Goal: Information Seeking & Learning: Find specific fact

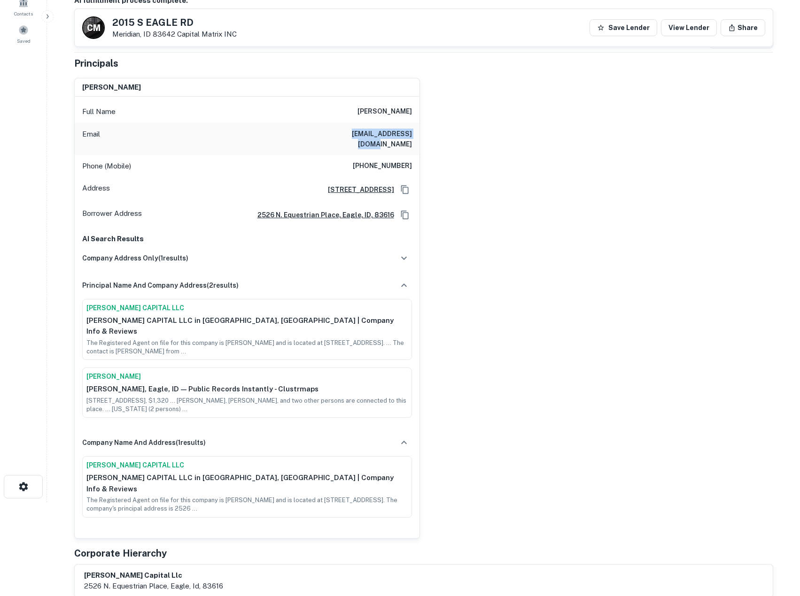
drag, startPoint x: 338, startPoint y: 135, endPoint x: 412, endPoint y: 131, distance: 74.7
click at [412, 131] on div "Email bfowler@sandiego.edu" at bounding box center [247, 139] width 345 height 32
copy h6 "bfowler@sandiego.edu"
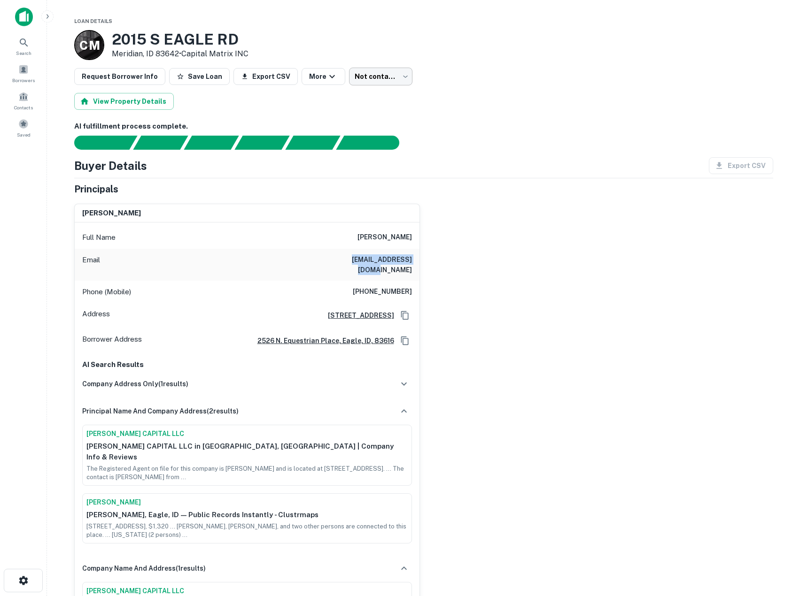
click at [378, 71] on body "Search Borrowers Contacts Saved Loan Details C M 2015 S EAGLE RD Meridian, ID 8…" at bounding box center [400, 298] width 800 height 596
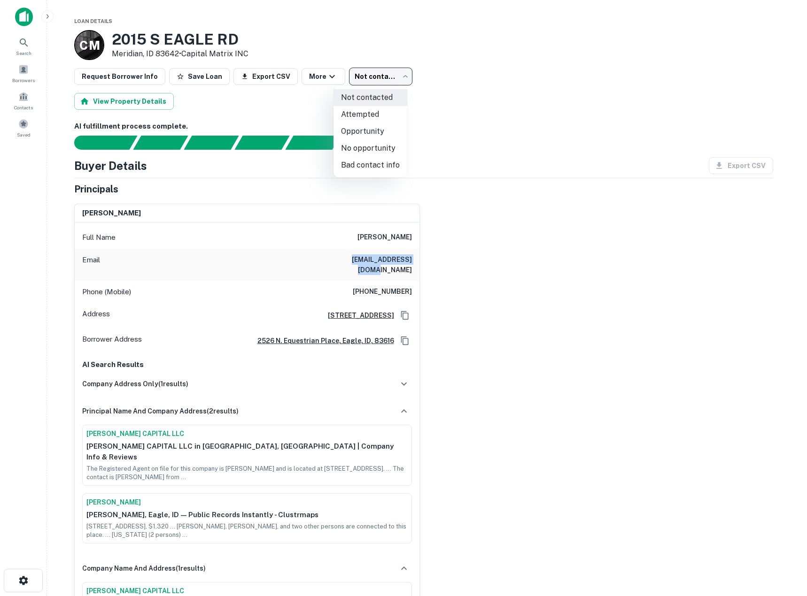
click at [384, 166] on li "Bad contact info" at bounding box center [370, 165] width 74 height 17
type input "**********"
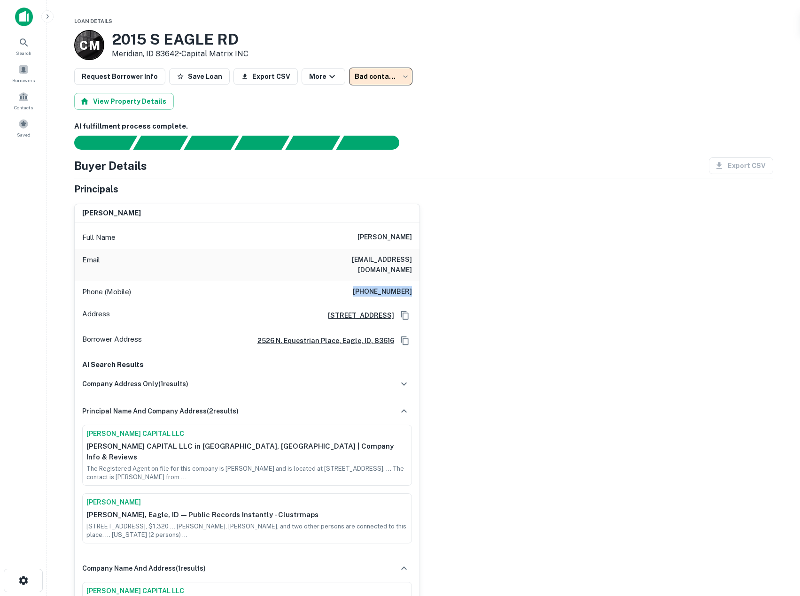
drag, startPoint x: 358, startPoint y: 283, endPoint x: 424, endPoint y: 284, distance: 66.2
click at [424, 284] on div "brandon b fowler Full Name brandon b fowler Email bfowler@sandiego.edu Phone (M…" at bounding box center [420, 430] width 706 height 469
copy h6 "(619) 442-6146"
click at [636, 282] on div "brandon b fowler Full Name brandon b fowler Email bfowler@sandiego.edu Phone (M…" at bounding box center [420, 430] width 706 height 469
click at [15, 36] on div "Search" at bounding box center [23, 45] width 41 height 25
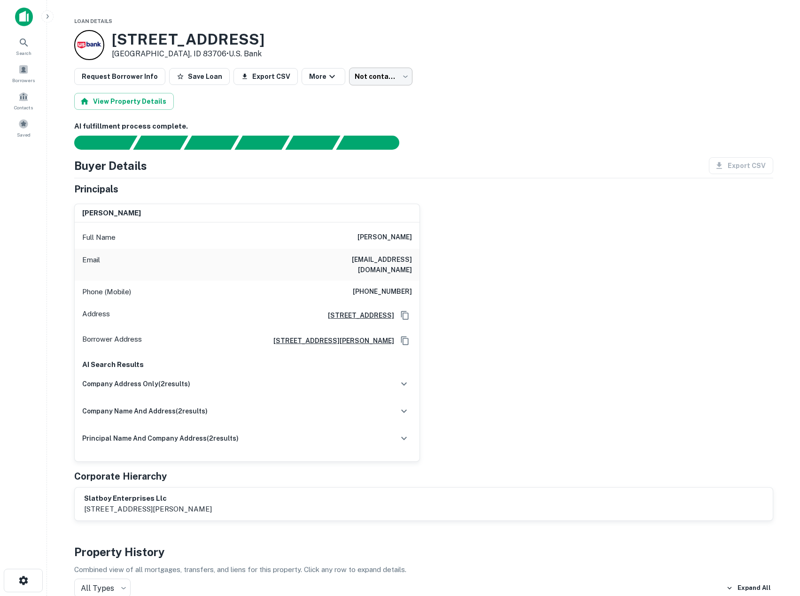
click at [387, 77] on body "Search Borrowers Contacts Saved Loan Details 665 E Parkcenter Blvd Boise, ID 83…" at bounding box center [400, 298] width 800 height 596
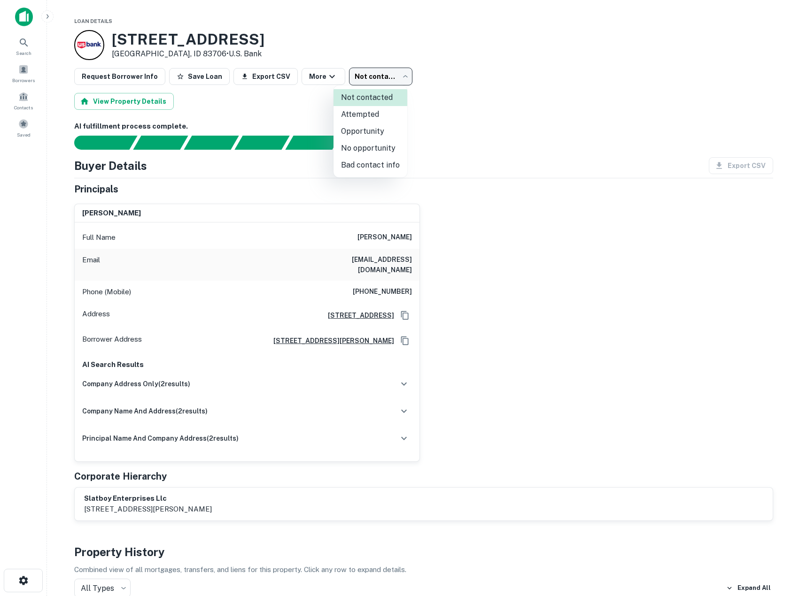
click at [378, 113] on li "Attempted" at bounding box center [370, 114] width 74 height 17
type input "*********"
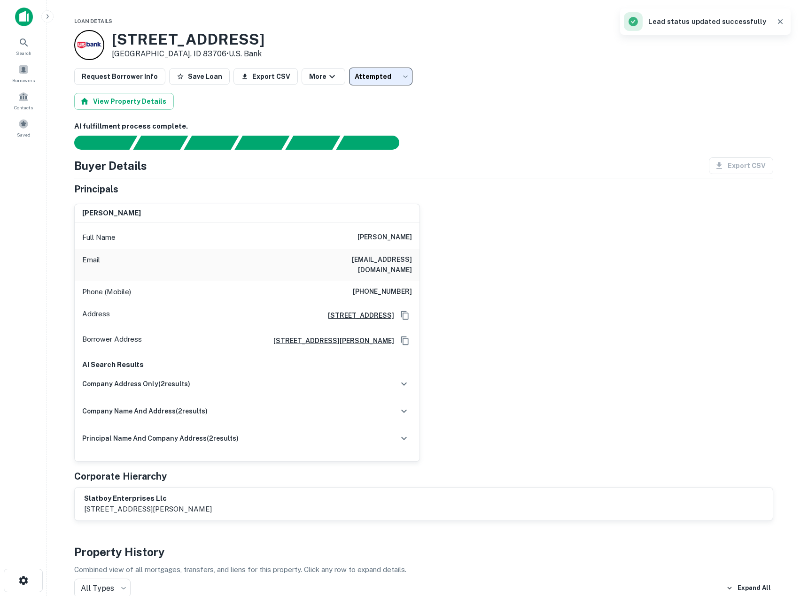
click at [567, 312] on div "john c slattery Full Name john c slattery Email drjohn@slatteryortho.com Phone …" at bounding box center [420, 329] width 706 height 266
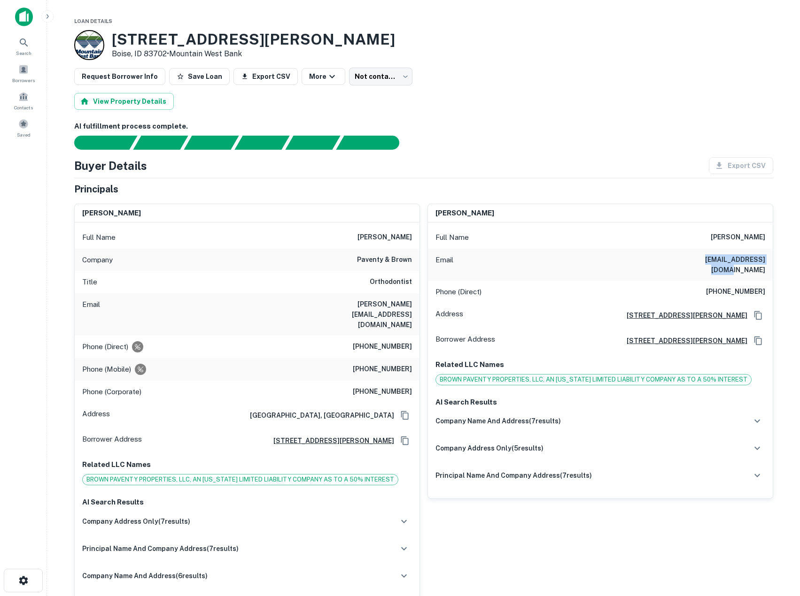
drag, startPoint x: 687, startPoint y: 262, endPoint x: 774, endPoint y: 254, distance: 88.2
copy h6 "[EMAIL_ADDRESS][DOMAIN_NAME]"
drag, startPoint x: 725, startPoint y: 280, endPoint x: 765, endPoint y: 280, distance: 40.9
click at [765, 281] on div "Phone (Direct) (541) 908-3780" at bounding box center [600, 292] width 345 height 23
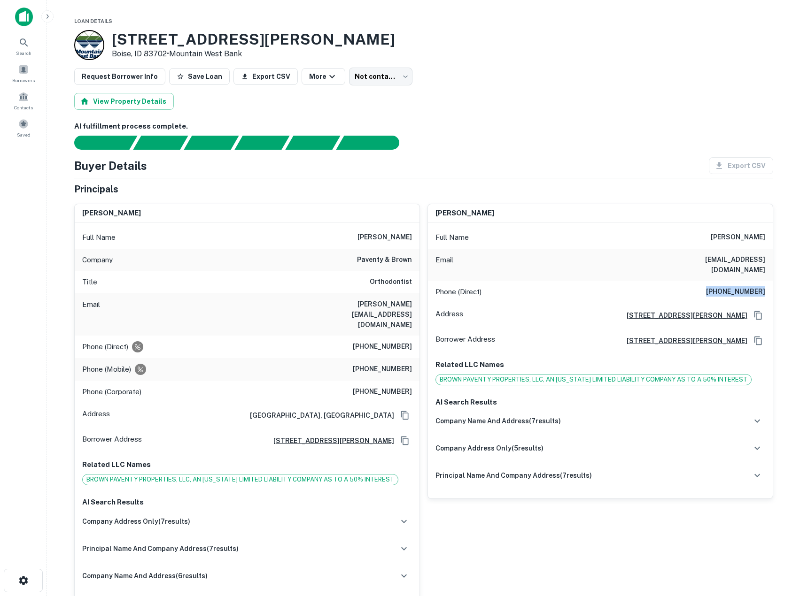
copy h6 "(541) 908-3780"
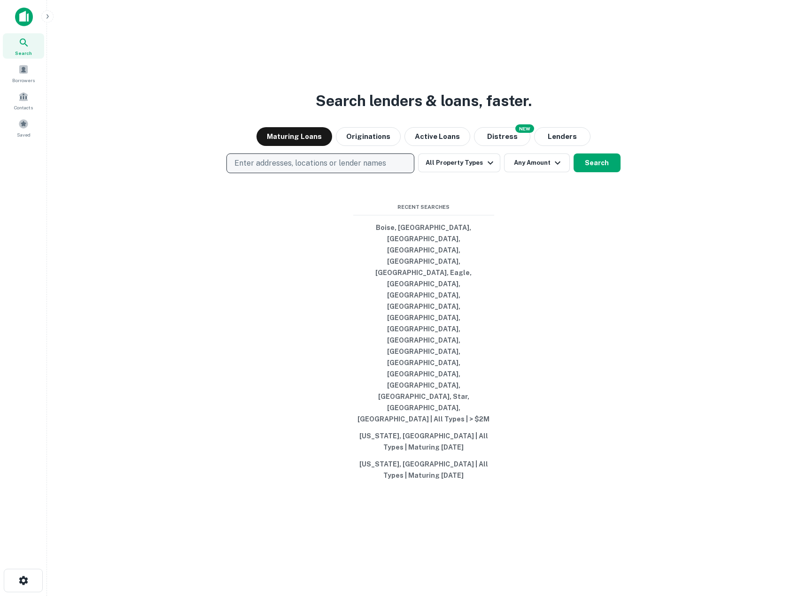
click at [277, 169] on p "Enter addresses, locations or lender names" at bounding box center [310, 163] width 152 height 11
type input "**********"
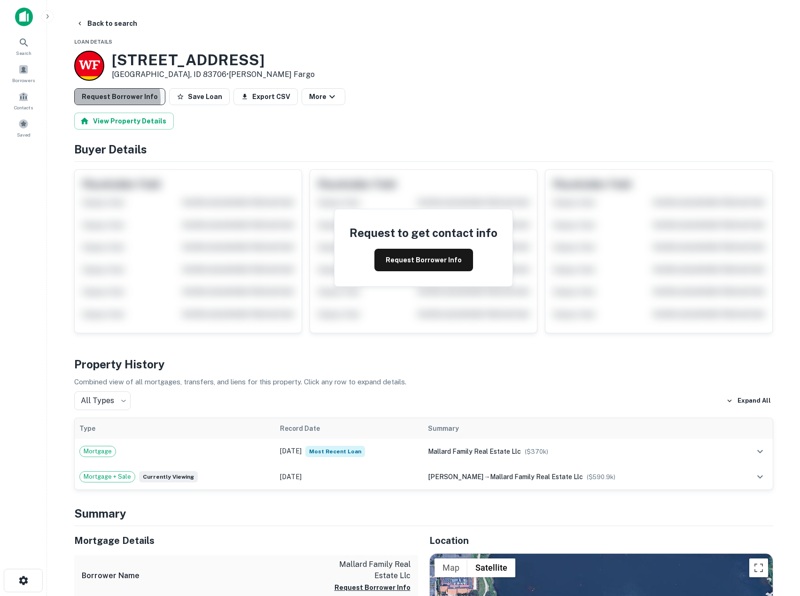
click at [101, 100] on button "Request Borrower Info" at bounding box center [119, 96] width 91 height 17
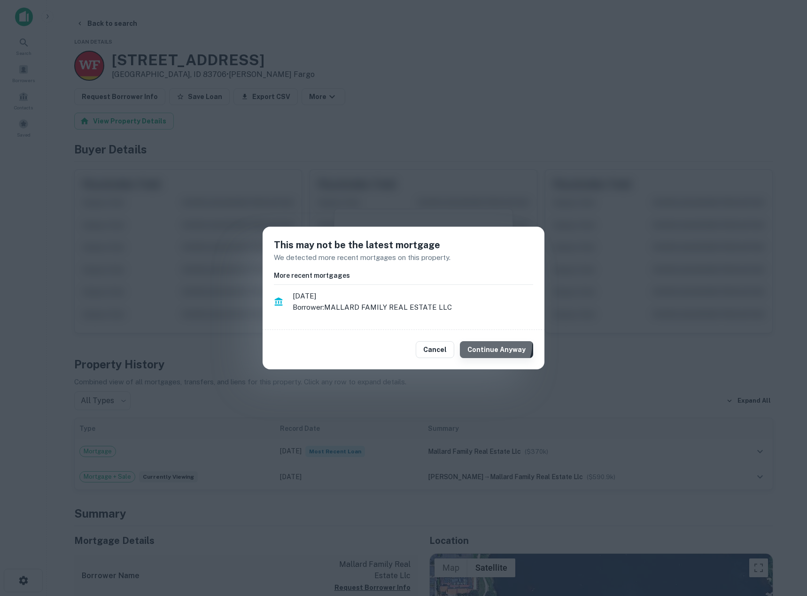
click at [494, 344] on button "Continue Anyway" at bounding box center [496, 349] width 73 height 17
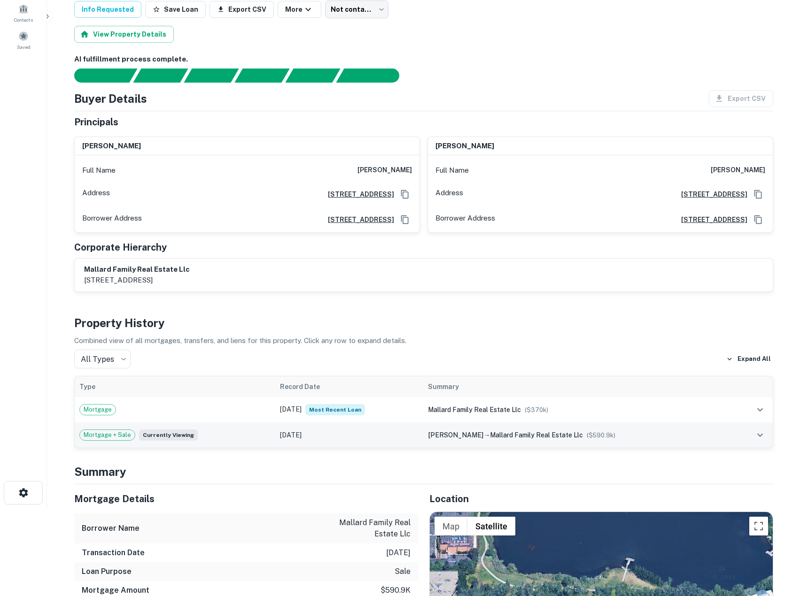
scroll to position [94, 0]
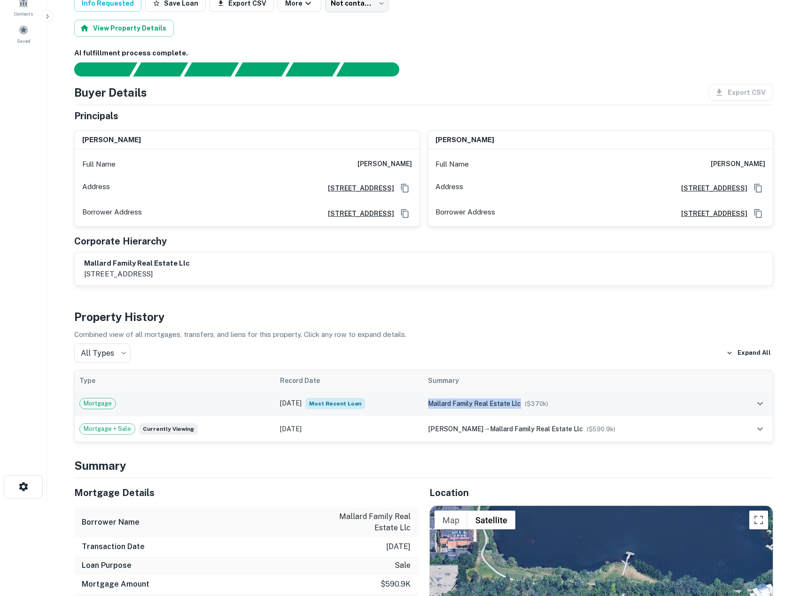
drag, startPoint x: 434, startPoint y: 403, endPoint x: 528, endPoint y: 402, distance: 93.9
click at [528, 402] on div "mallard family real estate llc ($ 370k )" at bounding box center [578, 404] width 300 height 10
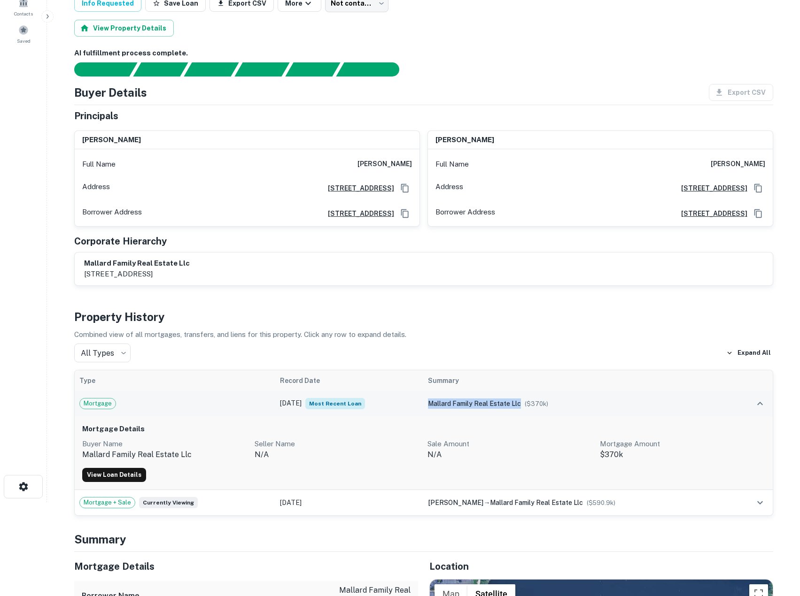
copy span "mallard family real estate llc"
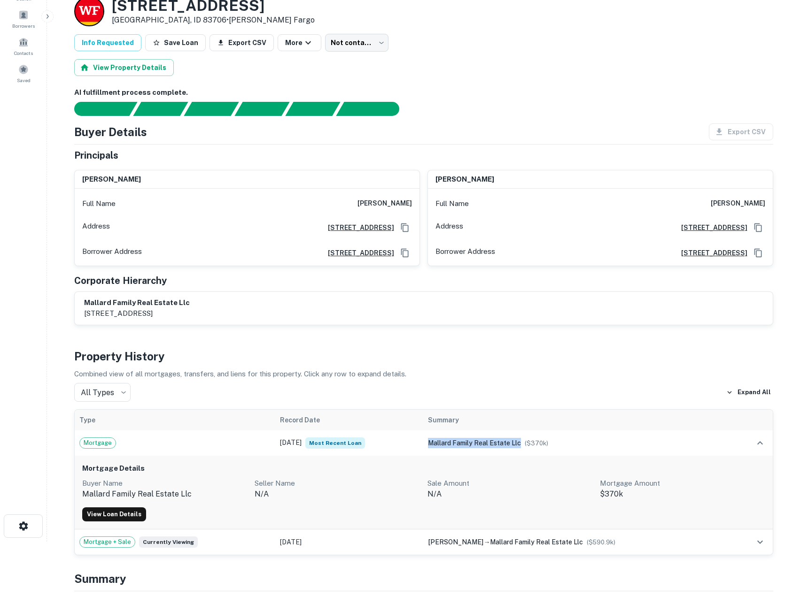
scroll to position [0, 0]
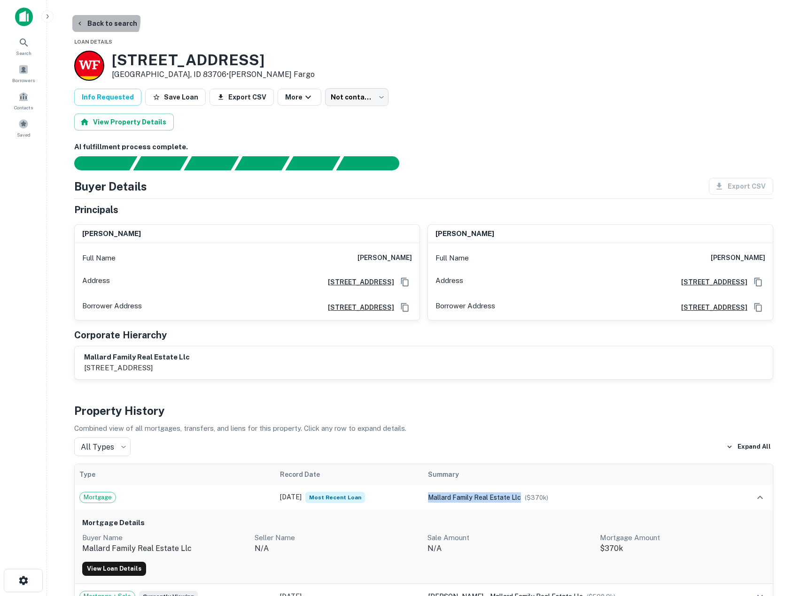
click at [105, 20] on button "Back to search" at bounding box center [106, 23] width 69 height 17
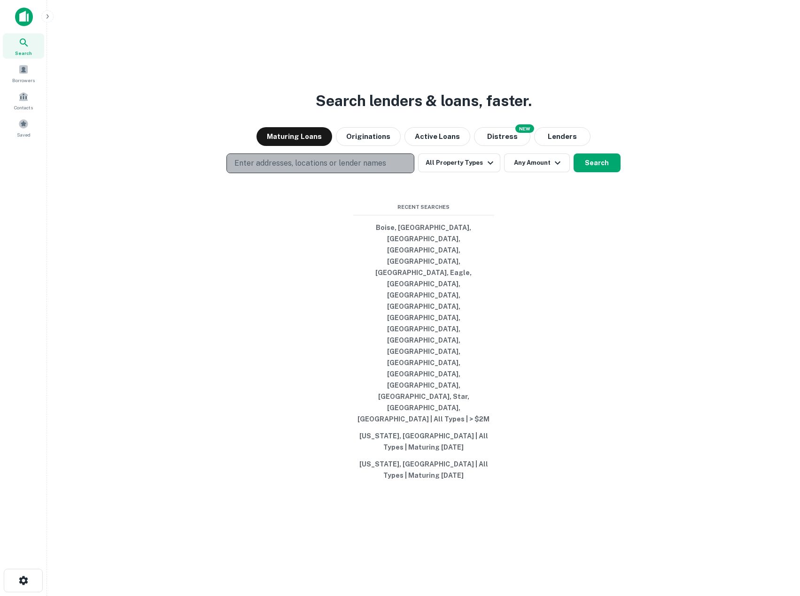
click at [287, 169] on p "Enter addresses, locations or lender names" at bounding box center [310, 163] width 152 height 11
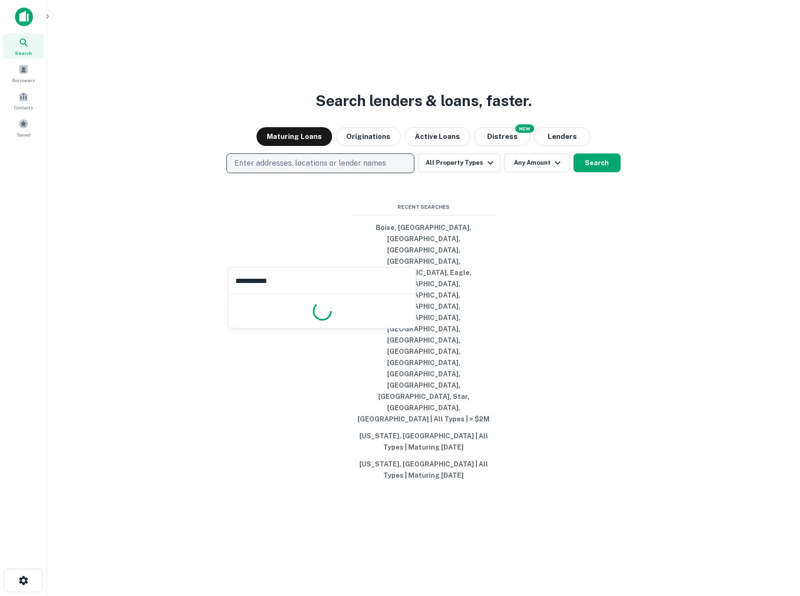
type input "**********"
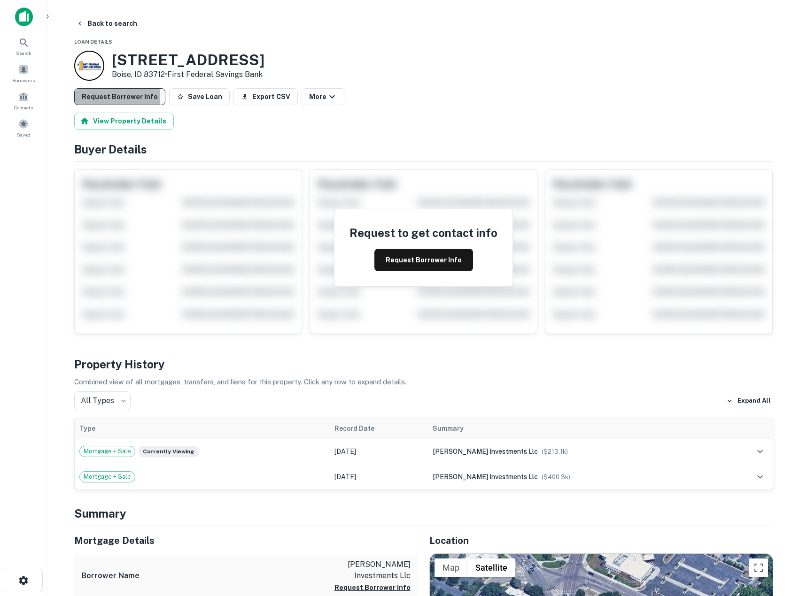
drag, startPoint x: 110, startPoint y: 97, endPoint x: 120, endPoint y: 103, distance: 12.0
click at [111, 97] on button "Request Borrower Info" at bounding box center [119, 96] width 91 height 17
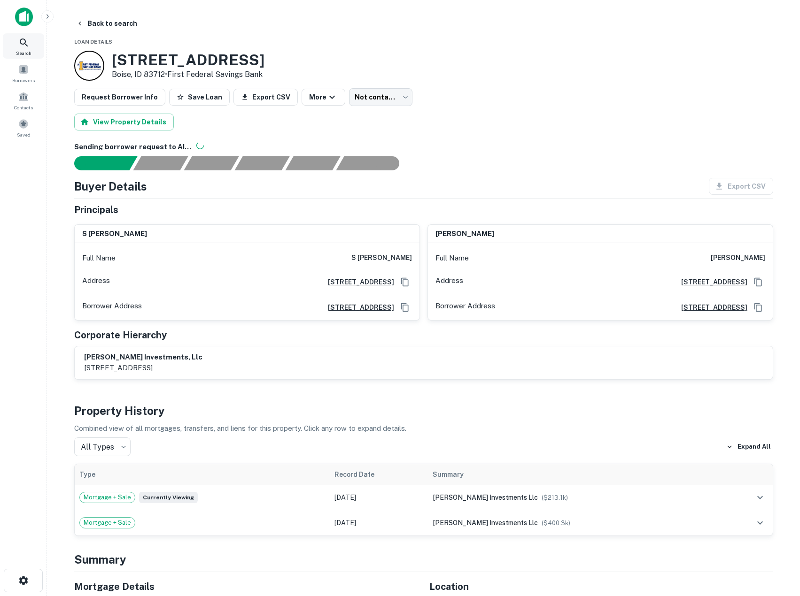
click at [27, 47] on icon at bounding box center [23, 42] width 11 height 11
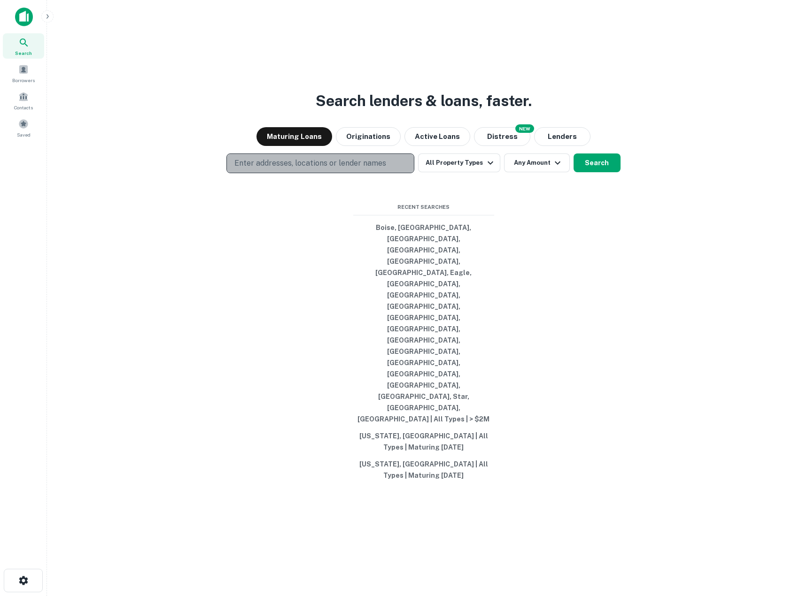
click at [278, 169] on p "Enter addresses, locations or lender names" at bounding box center [310, 163] width 152 height 11
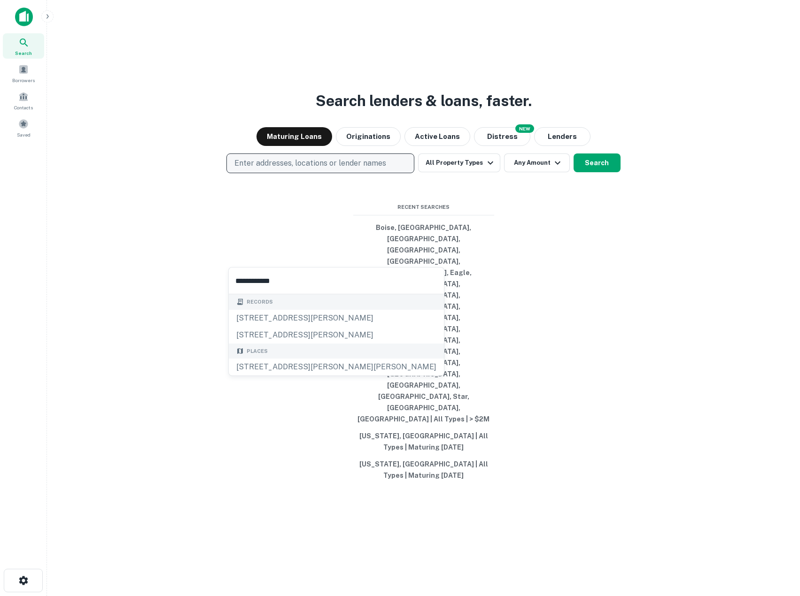
type input "**********"
click at [285, 169] on p "Enter addresses, locations or lender names" at bounding box center [310, 163] width 152 height 11
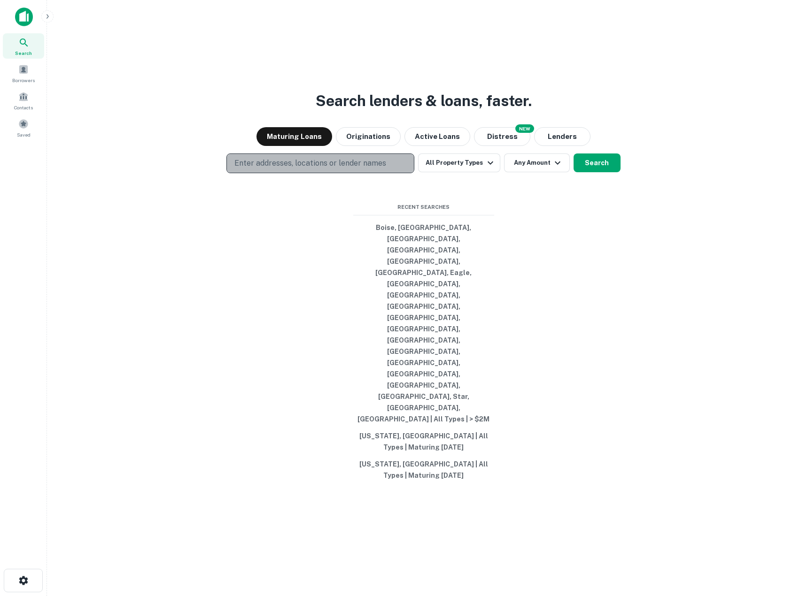
click at [285, 169] on p "Enter addresses, locations or lender names" at bounding box center [310, 163] width 152 height 11
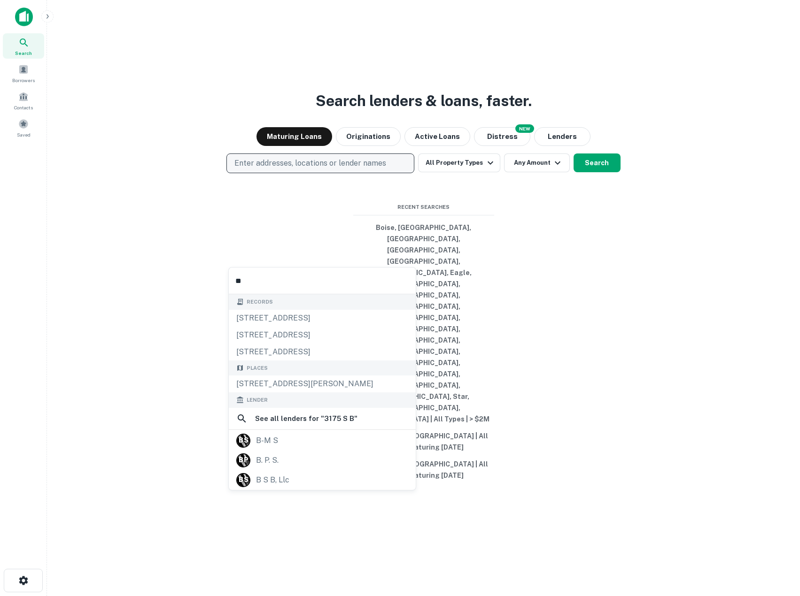
type input "*"
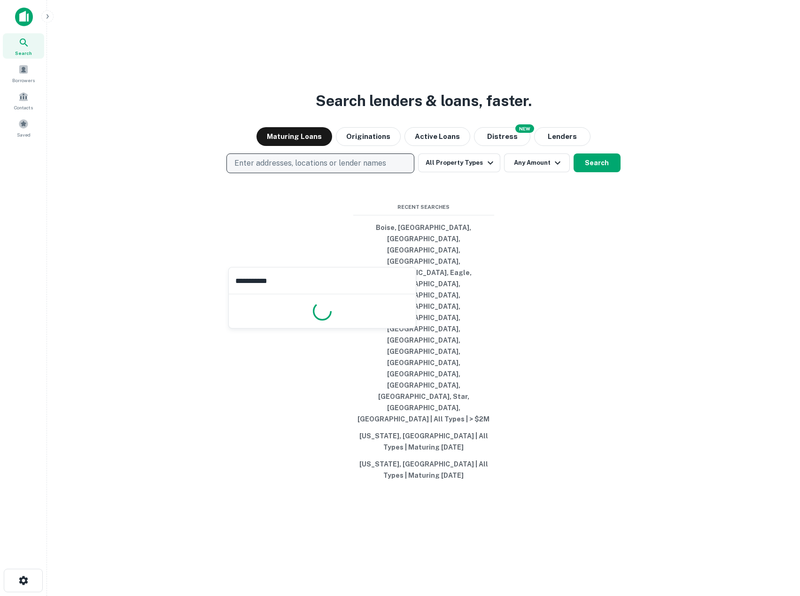
type input "**********"
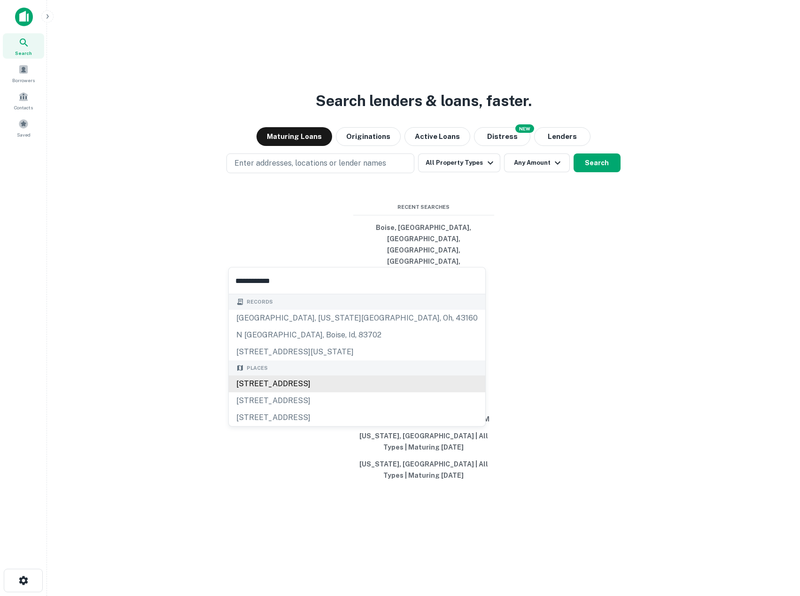
click at [321, 377] on div "2803 North Bogus Basin Road, Boise, ID, USA" at bounding box center [357, 384] width 256 height 17
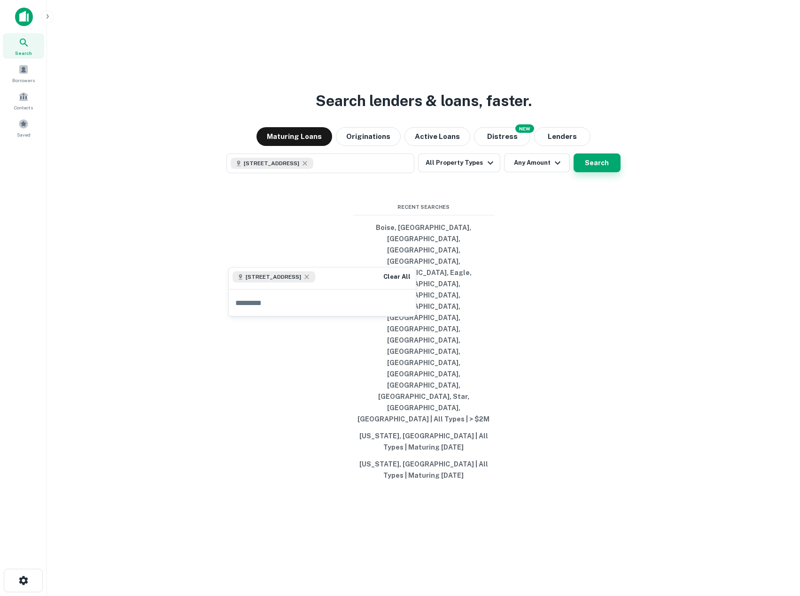
click at [608, 172] on button "Search" at bounding box center [596, 163] width 47 height 19
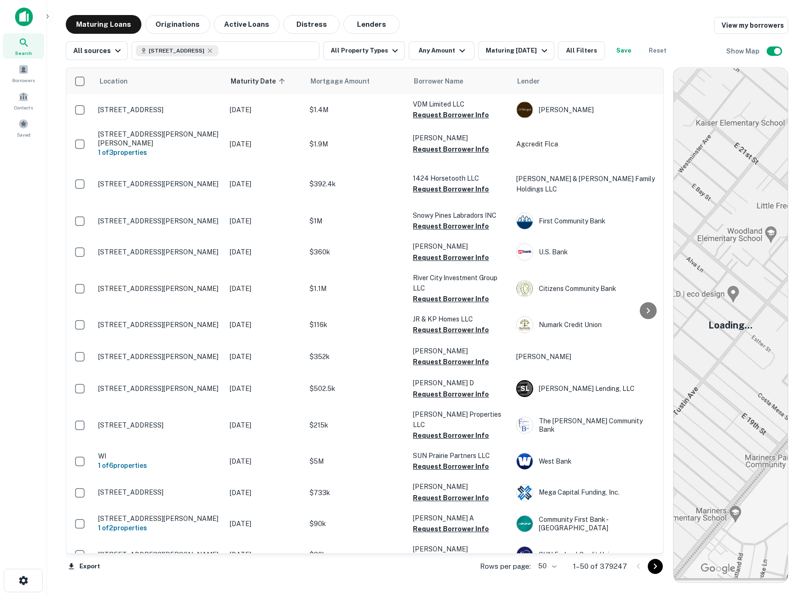
click at [21, 49] on span "Search" at bounding box center [23, 53] width 17 height 8
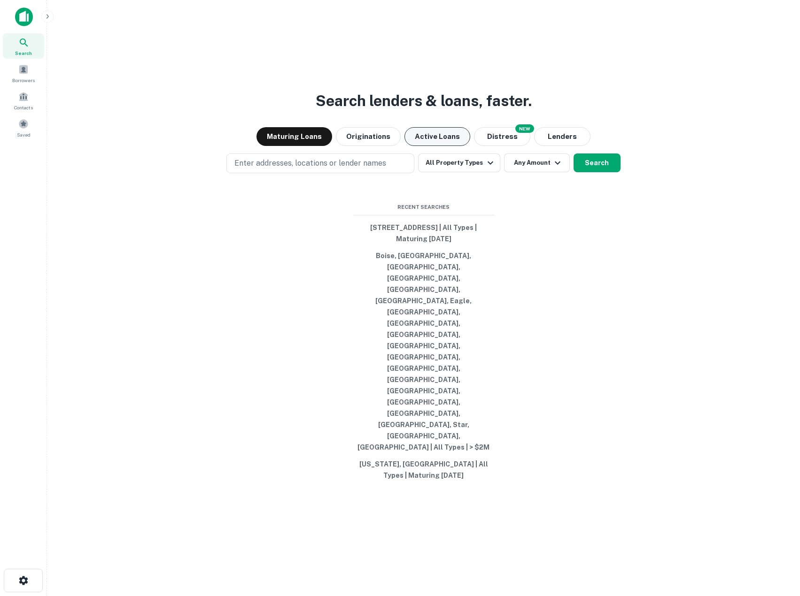
click at [436, 146] on button "Active Loans" at bounding box center [437, 136] width 66 height 19
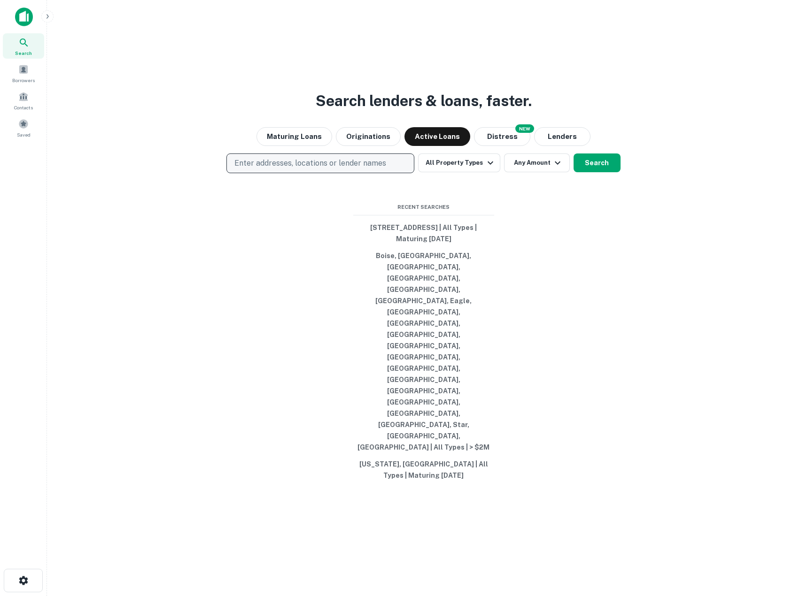
click at [307, 169] on p "Enter addresses, locations or lender names" at bounding box center [310, 163] width 152 height 11
type input "**********"
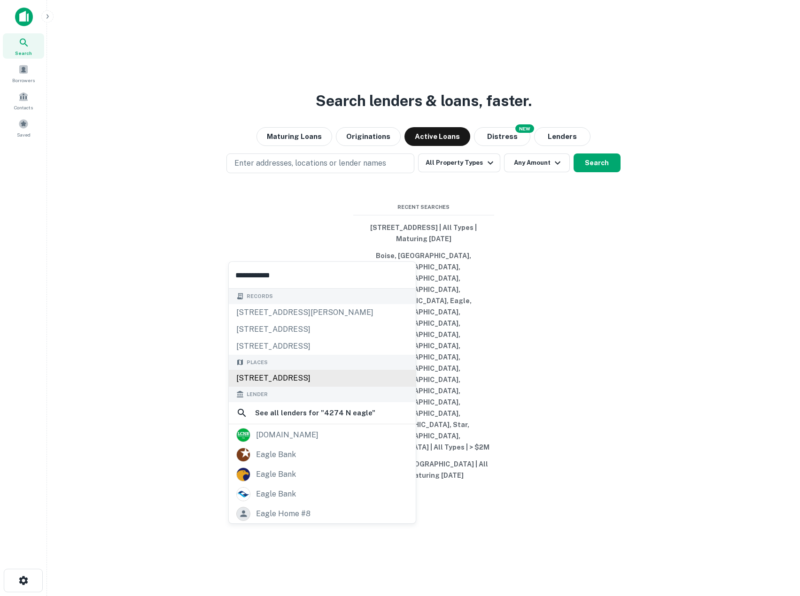
click at [329, 375] on div "4274 North Eagle Road, Boise, ID, USA" at bounding box center [322, 378] width 187 height 17
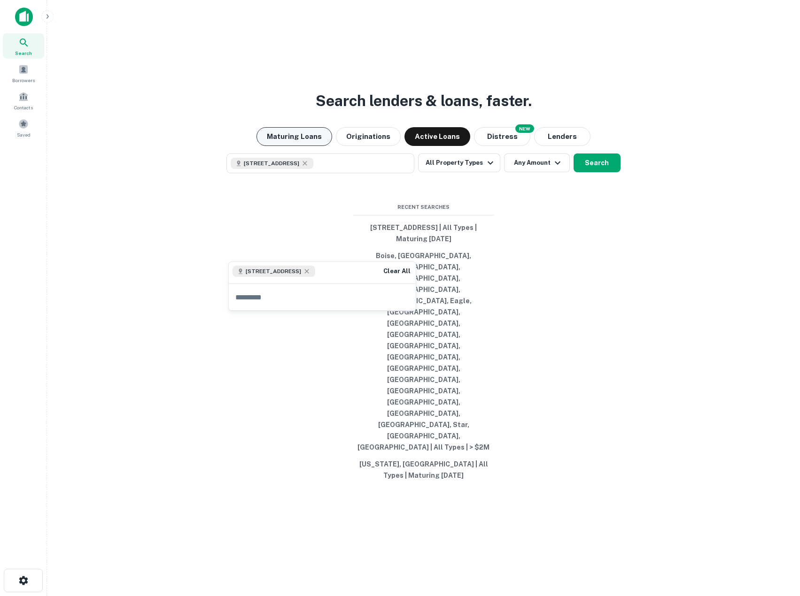
click at [305, 146] on button "Maturing Loans" at bounding box center [294, 136] width 76 height 19
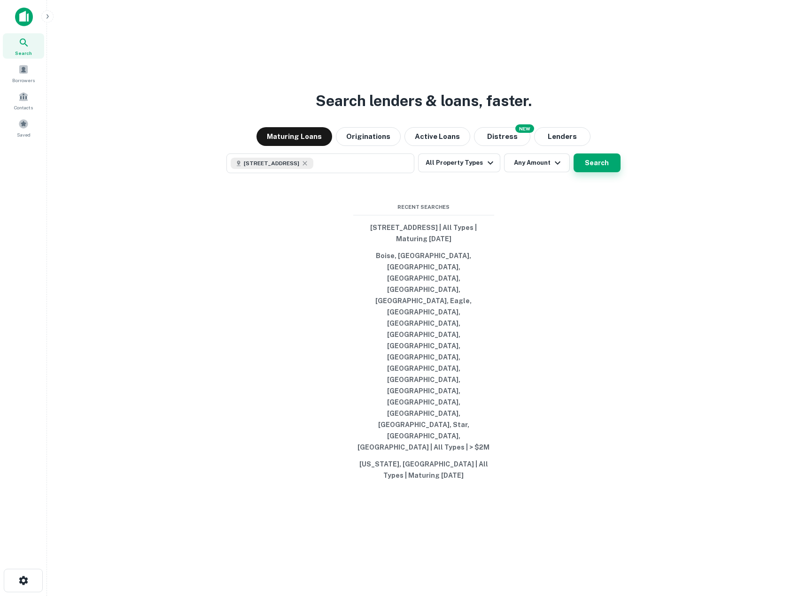
click at [599, 172] on button "Search" at bounding box center [596, 163] width 47 height 19
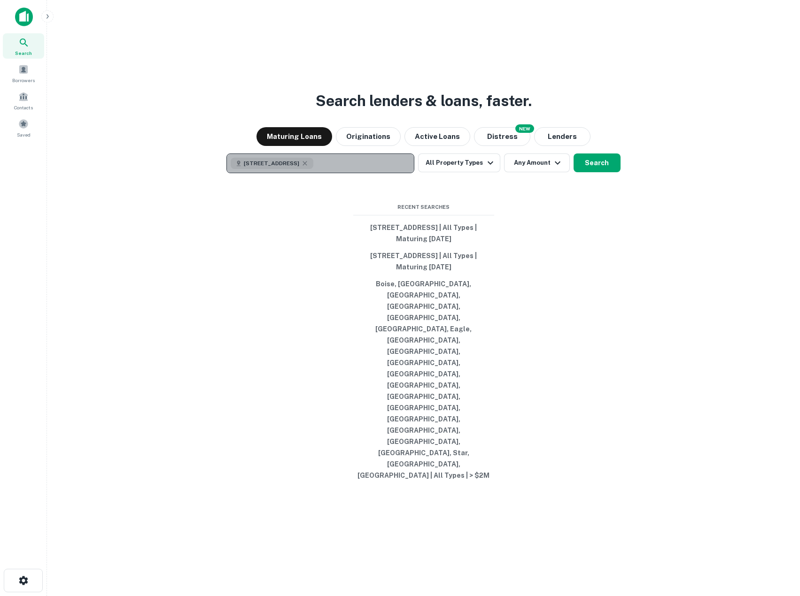
click at [370, 173] on button "4274 N Eagle Rd, Boise, ID 83713, USA" at bounding box center [320, 164] width 188 height 20
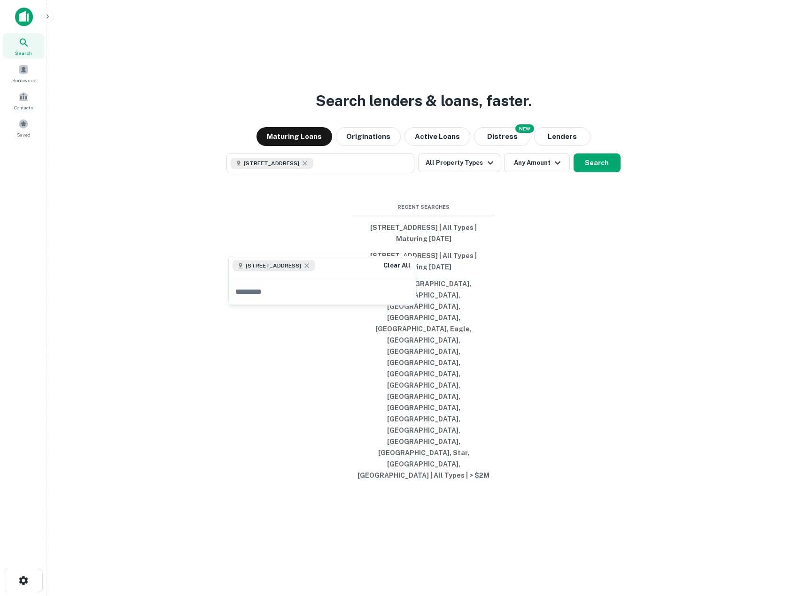
click at [301, 268] on span "4274 N Eagle Rd, Boise, ID 83713, USA" at bounding box center [273, 266] width 55 height 8
click at [260, 158] on div "Search lenders & loans, faster. Maturing Loans Originations Active Loans NEW Di…" at bounding box center [423, 321] width 738 height 596
click at [416, 146] on button "Active Loans" at bounding box center [437, 136] width 66 height 19
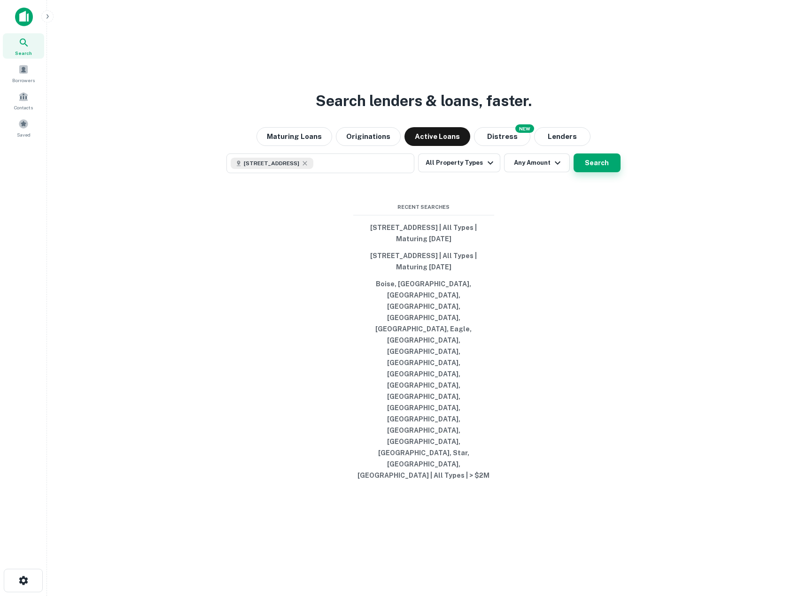
click at [597, 172] on button "Search" at bounding box center [596, 163] width 47 height 19
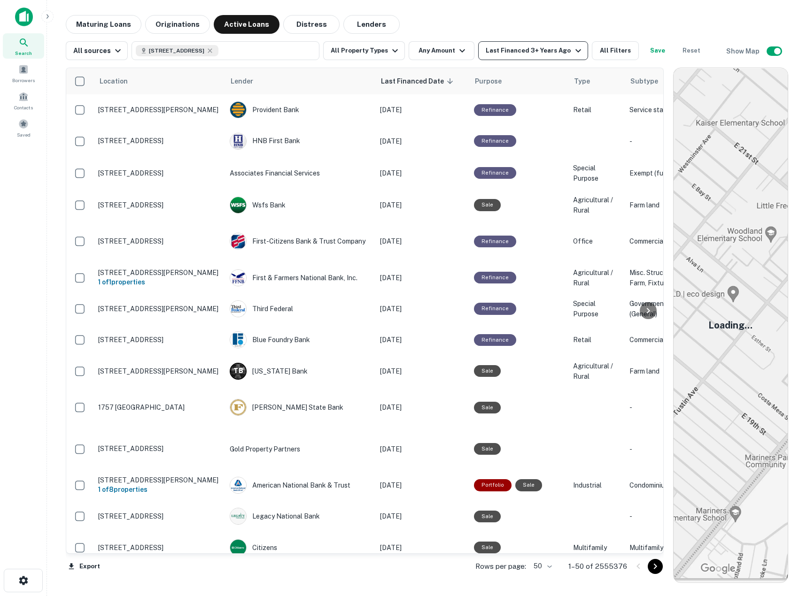
click at [548, 53] on div "Last Financed 3+ Years Ago" at bounding box center [535, 50] width 98 height 11
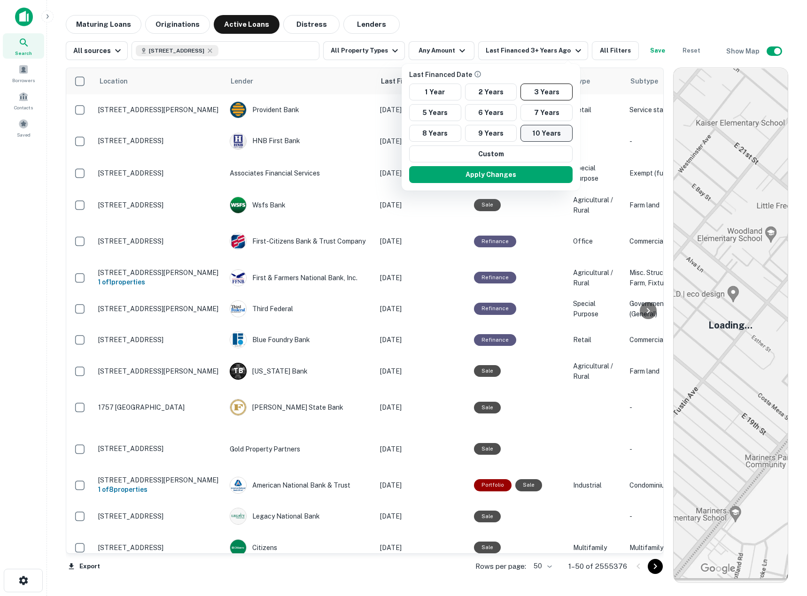
click at [535, 136] on button "10 Years" at bounding box center [546, 133] width 52 height 17
click at [506, 179] on button "Apply Changes" at bounding box center [493, 174] width 163 height 17
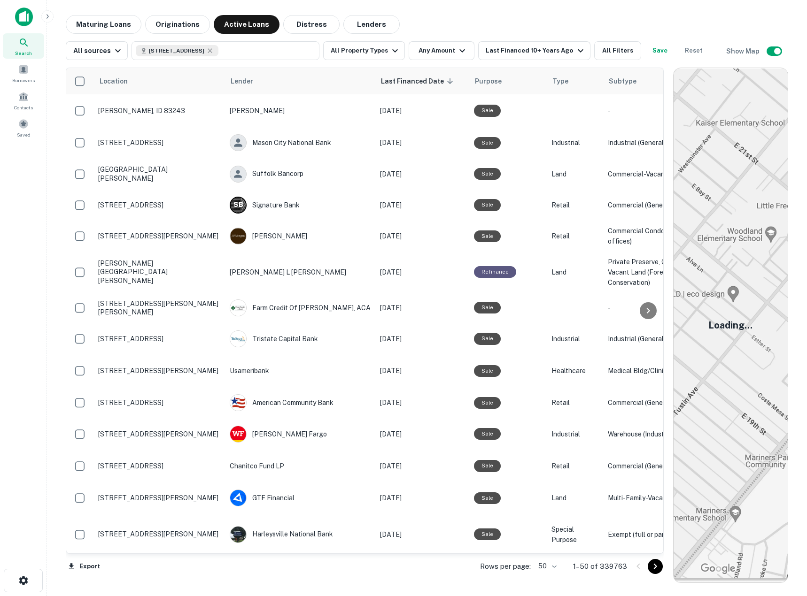
drag, startPoint x: 24, startPoint y: 44, endPoint x: 29, endPoint y: 50, distance: 7.3
click at [24, 44] on icon at bounding box center [23, 42] width 11 height 11
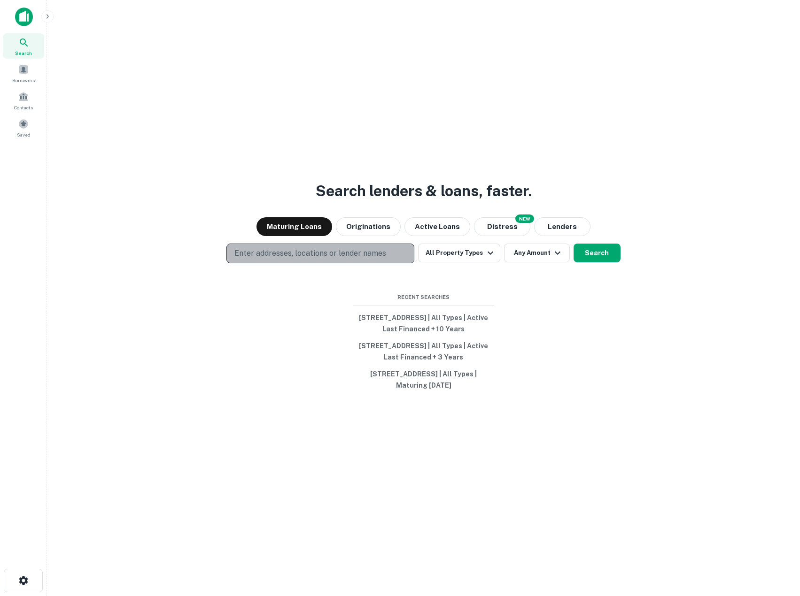
click at [270, 251] on p "Enter addresses, locations or lender names" at bounding box center [310, 253] width 152 height 11
type input "*********"
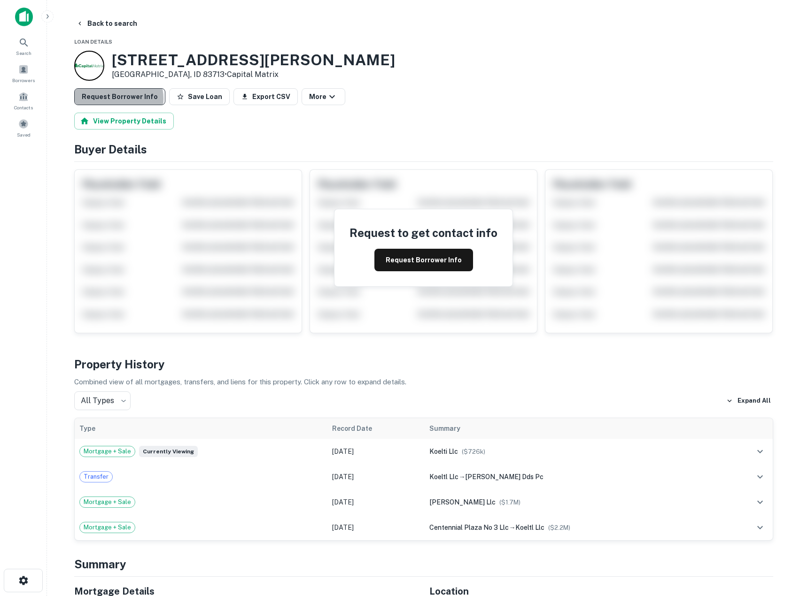
click at [118, 99] on button "Request Borrower Info" at bounding box center [119, 96] width 91 height 17
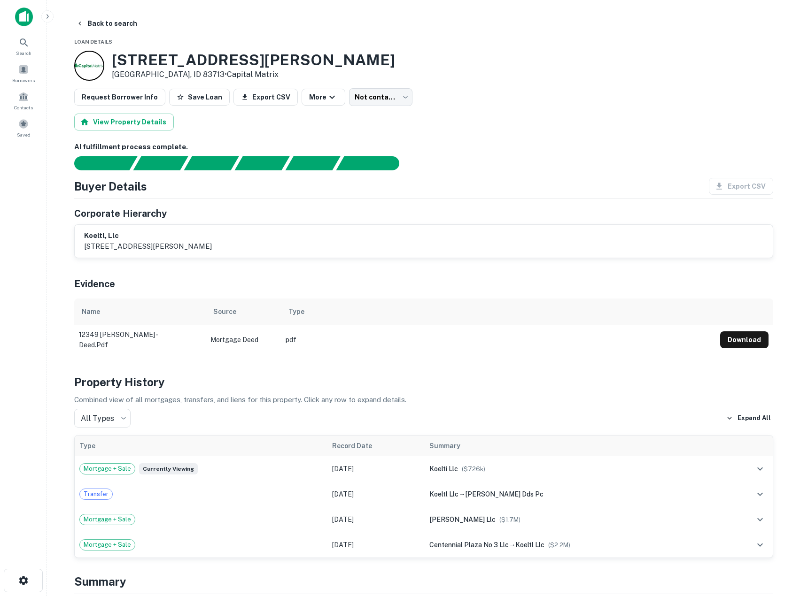
click at [528, 295] on div "Evidence" at bounding box center [423, 282] width 699 height 33
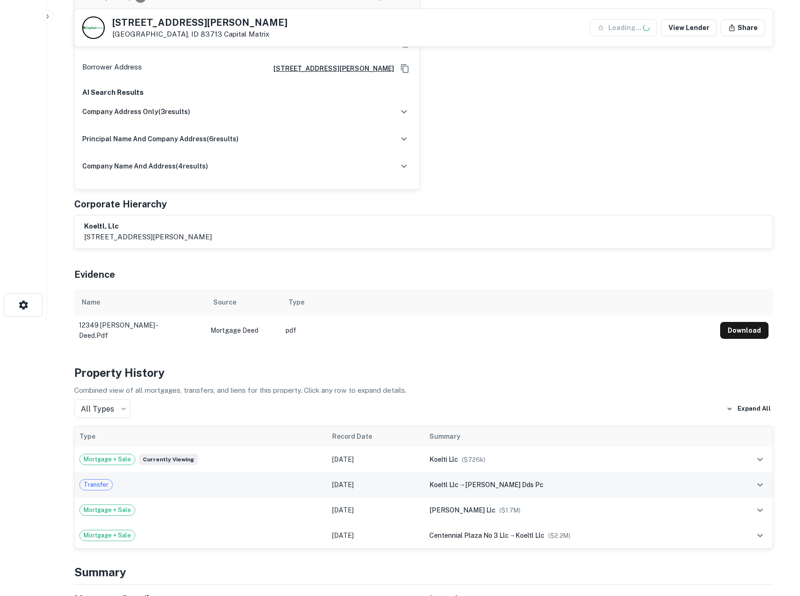
scroll to position [282, 0]
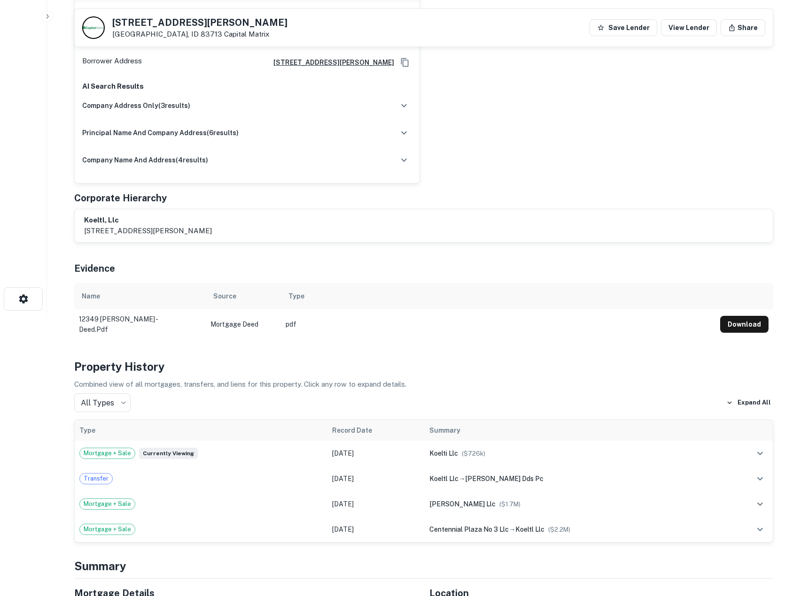
click at [753, 325] on button "Download" at bounding box center [744, 324] width 48 height 17
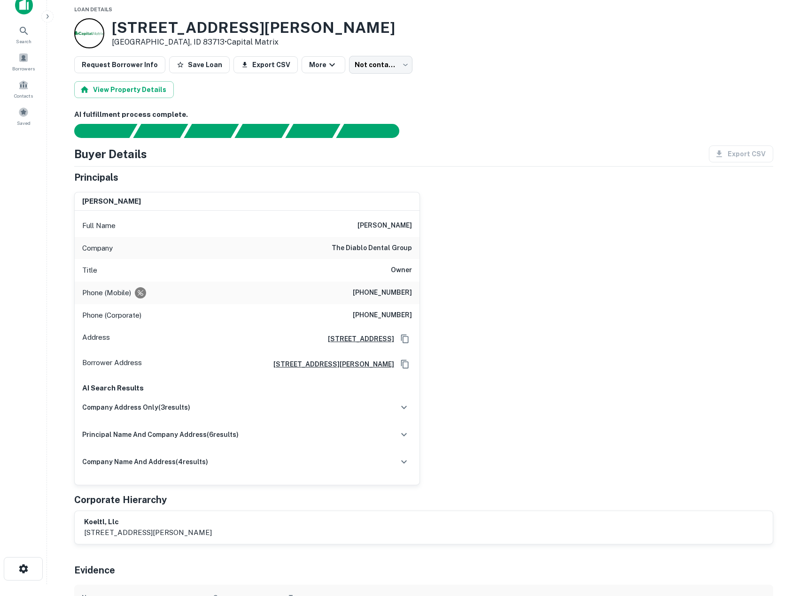
scroll to position [0, 0]
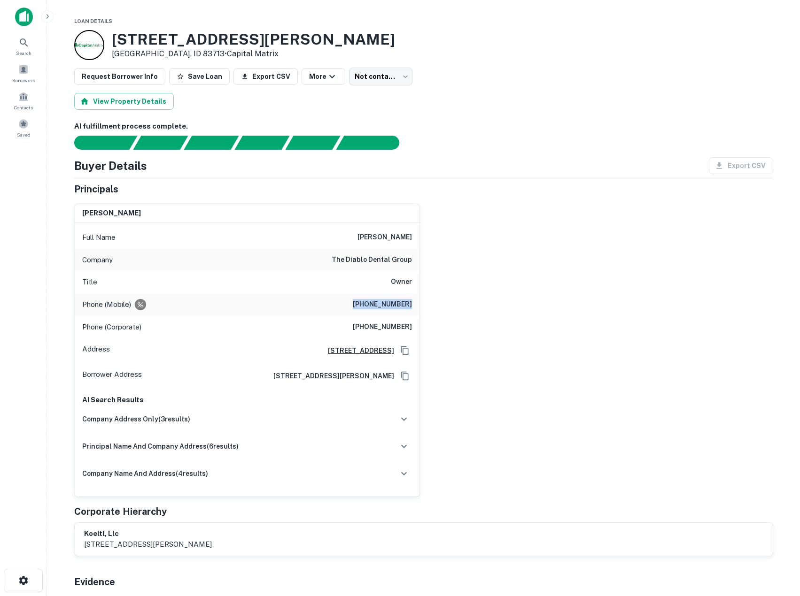
drag, startPoint x: 355, startPoint y: 304, endPoint x: 412, endPoint y: 304, distance: 57.3
click at [412, 304] on div "Phone (Mobile) [PHONE_NUMBER]" at bounding box center [247, 304] width 345 height 23
copy h6 "[PHONE_NUMBER]"
